Goal: Entertainment & Leisure: Consume media (video, audio)

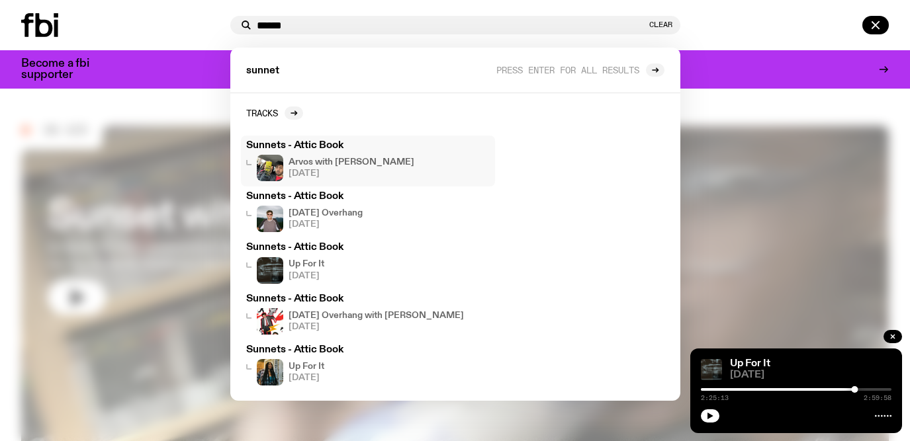
type input "******"
click at [367, 154] on div "Sunnets - Attic Book Arvos with [PERSON_NAME] [DATE]" at bounding box center [368, 161] width 244 height 40
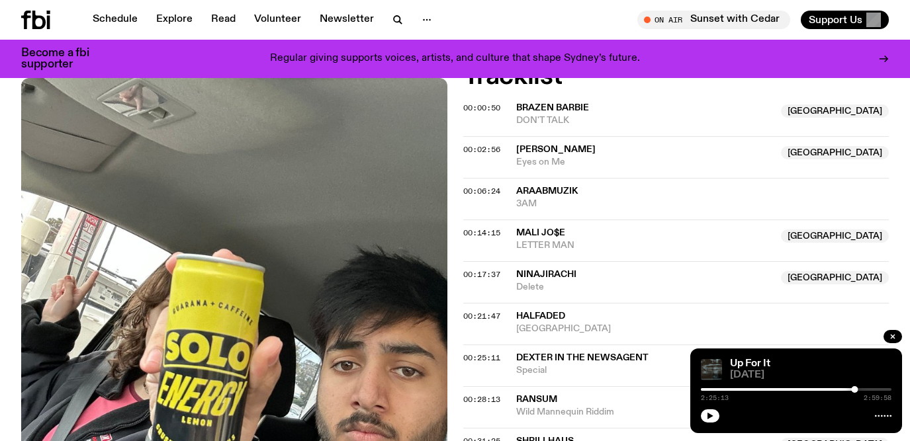
scroll to position [421, 0]
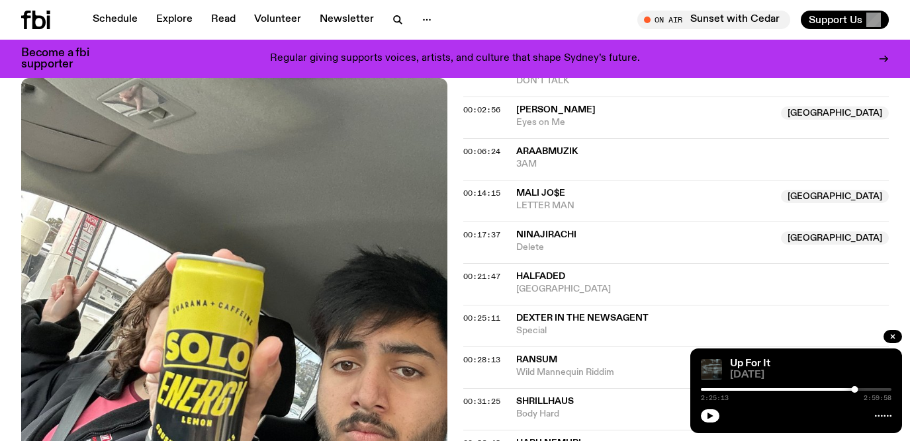
click at [492, 180] on div "00:06:24 AraabMuzik 3AM" at bounding box center [676, 201] width 426 height 42
click at [489, 149] on span "00:06:24" at bounding box center [481, 151] width 37 height 11
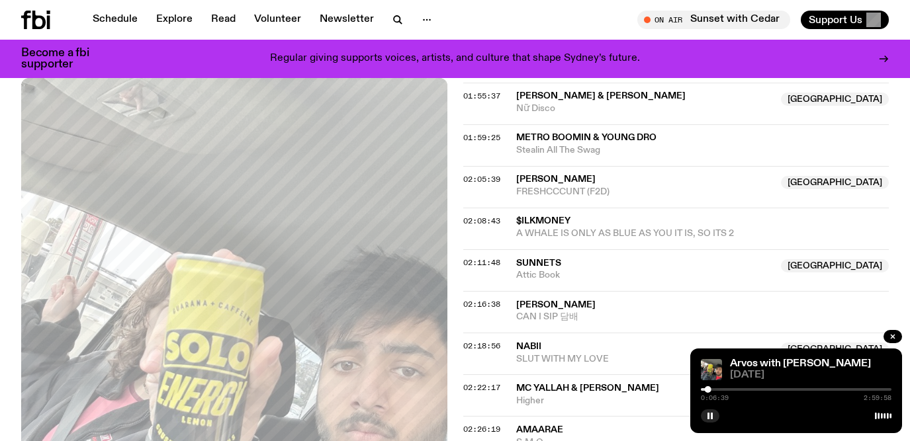
scroll to position [1571, 0]
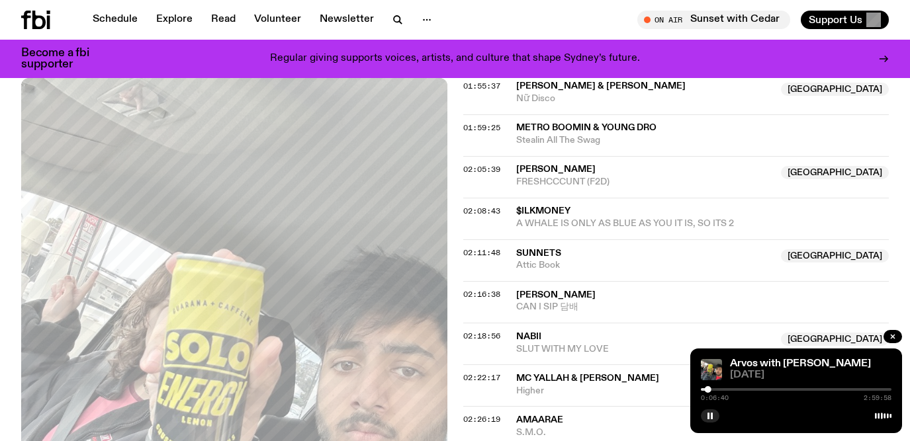
click at [822, 385] on div "Arvos with [PERSON_NAME] [DATE] 0:06:40 2:59:58" at bounding box center [796, 391] width 212 height 85
click at [821, 392] on div "0:06:41 2:59:58" at bounding box center [796, 394] width 191 height 16
click at [819, 390] on div at bounding box center [796, 389] width 191 height 3
click at [832, 389] on div at bounding box center [796, 389] width 191 height 3
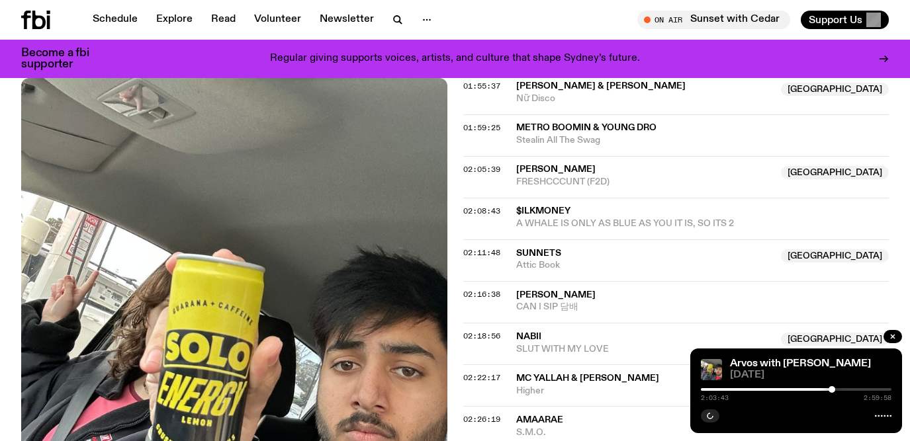
click at [841, 390] on div at bounding box center [796, 389] width 191 height 3
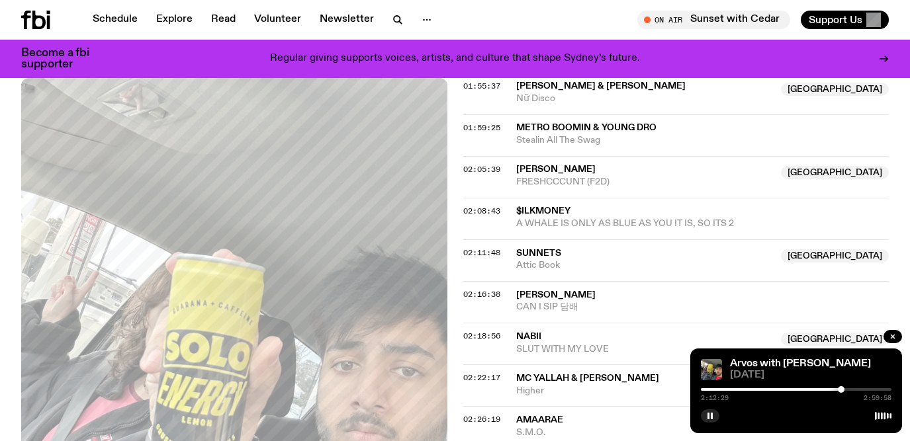
click at [840, 388] on div at bounding box center [841, 390] width 7 height 7
click at [844, 390] on div at bounding box center [796, 389] width 191 height 3
click at [843, 388] on div at bounding box center [842, 390] width 7 height 7
click at [843, 389] on div at bounding box center [842, 390] width 7 height 7
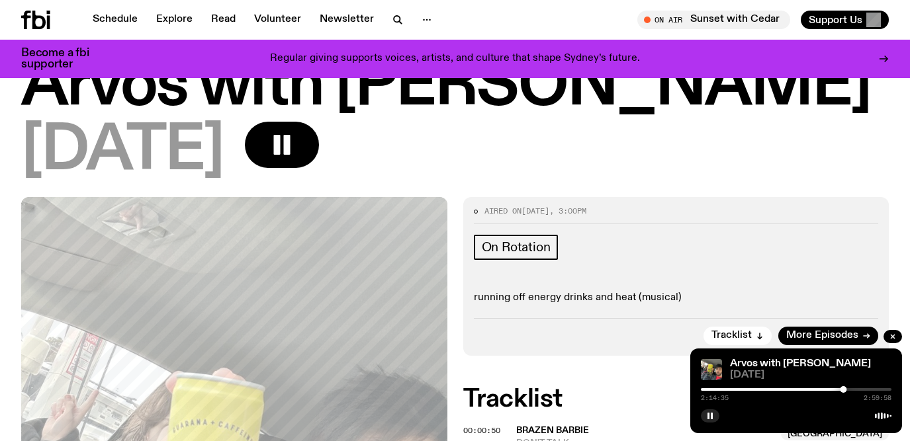
scroll to position [61, 0]
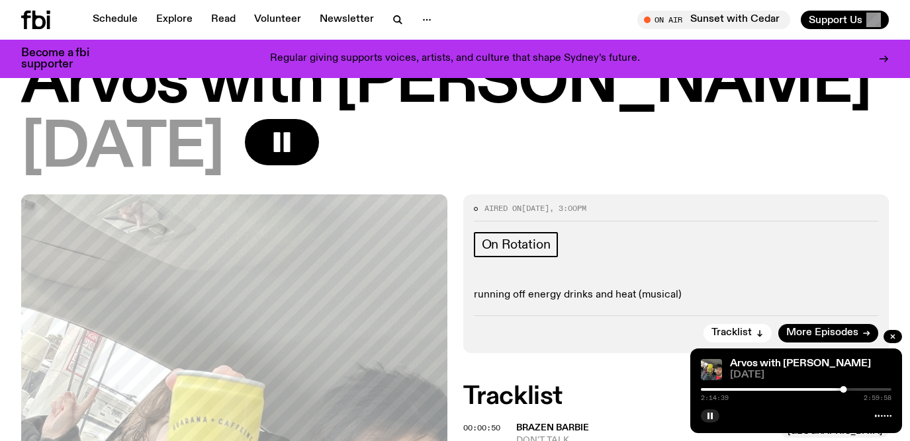
drag, startPoint x: 678, startPoint y: 300, endPoint x: 28, endPoint y: 89, distance: 683.4
click at [394, 21] on icon "button" at bounding box center [397, 19] width 6 height 6
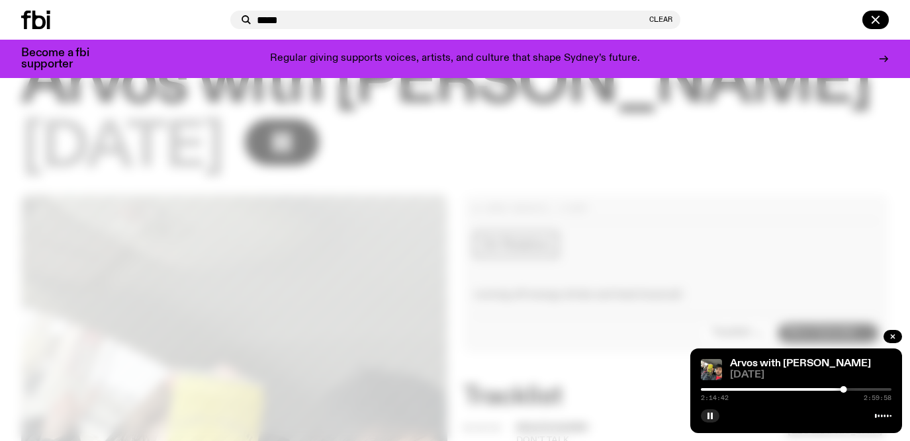
type input "******"
